Goal: Navigation & Orientation: Find specific page/section

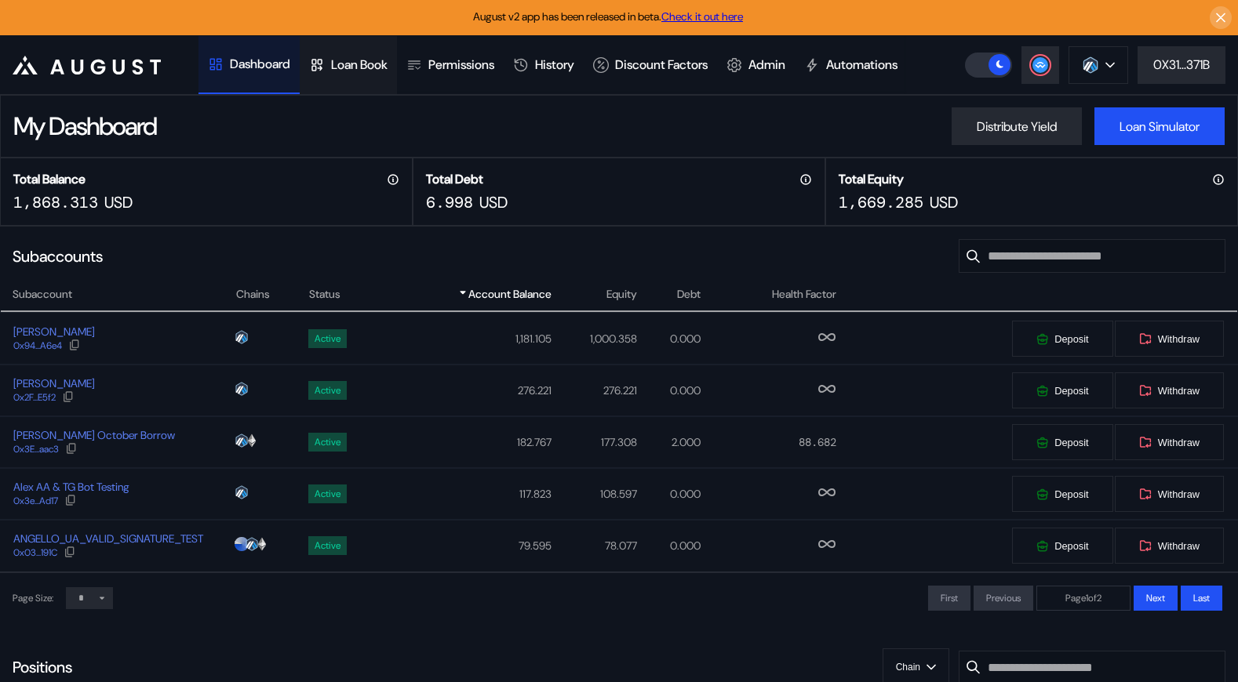
click at [388, 65] on div "Loan Book" at bounding box center [359, 64] width 56 height 16
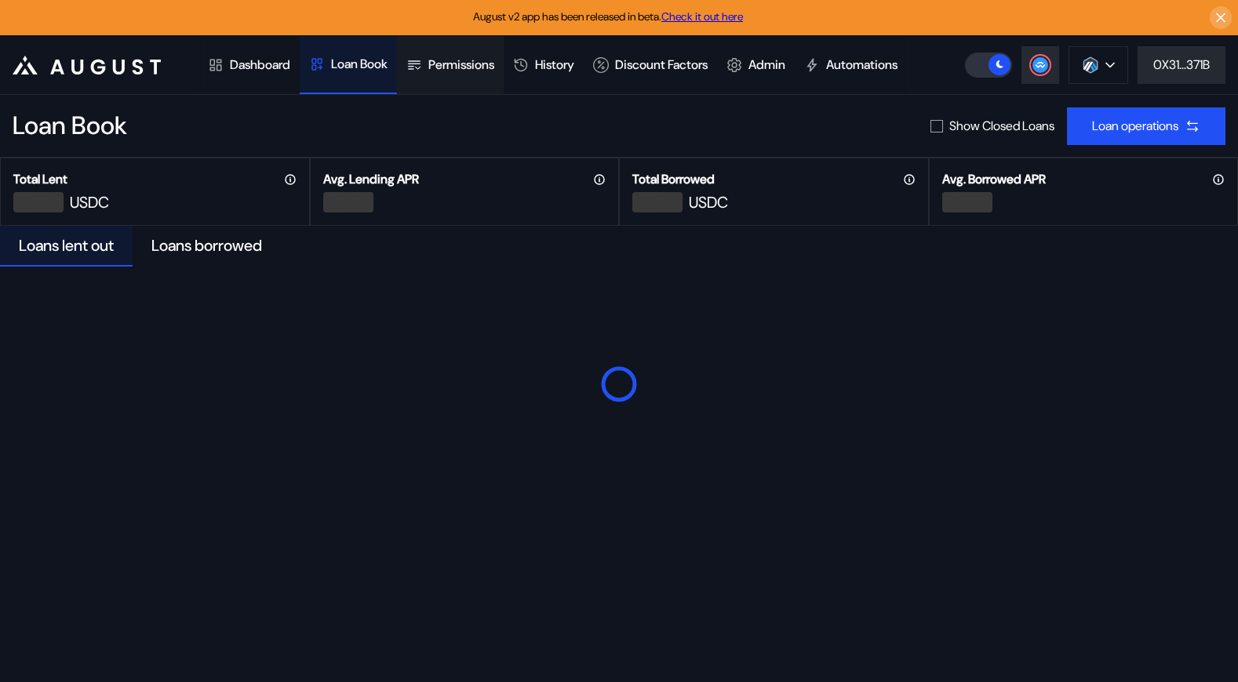
click at [478, 74] on div "Permissions" at bounding box center [450, 65] width 107 height 58
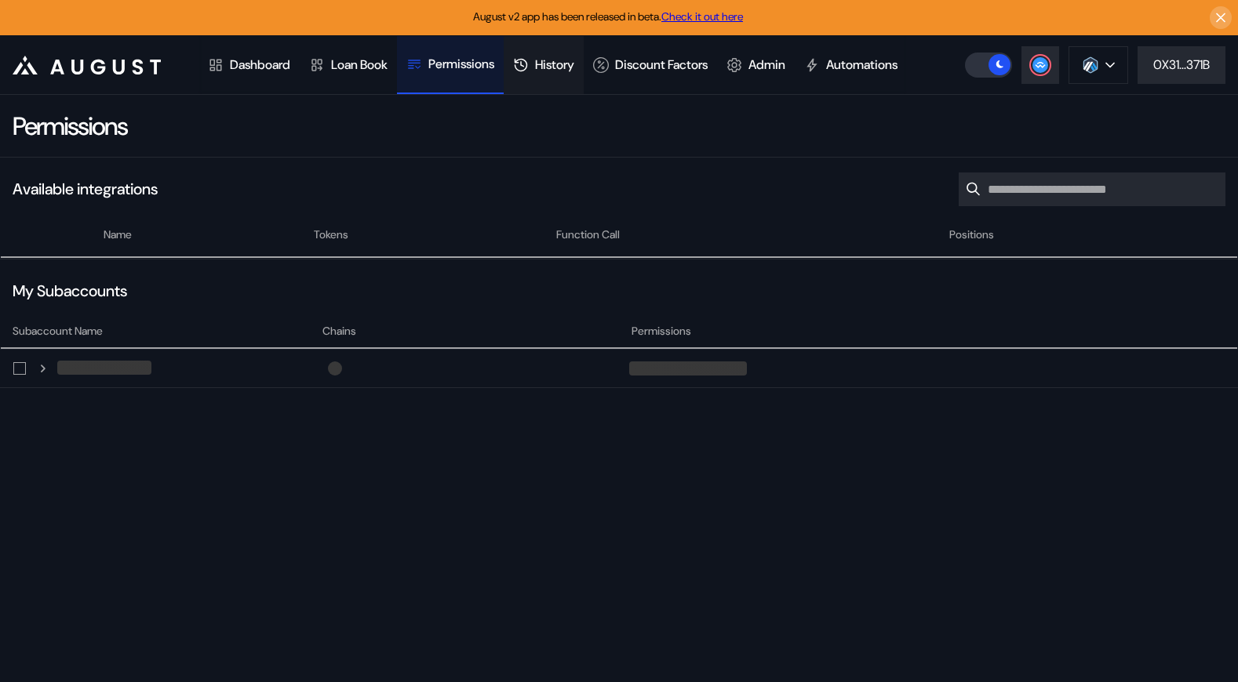
click at [550, 59] on div "History" at bounding box center [554, 64] width 39 height 16
select select "*"
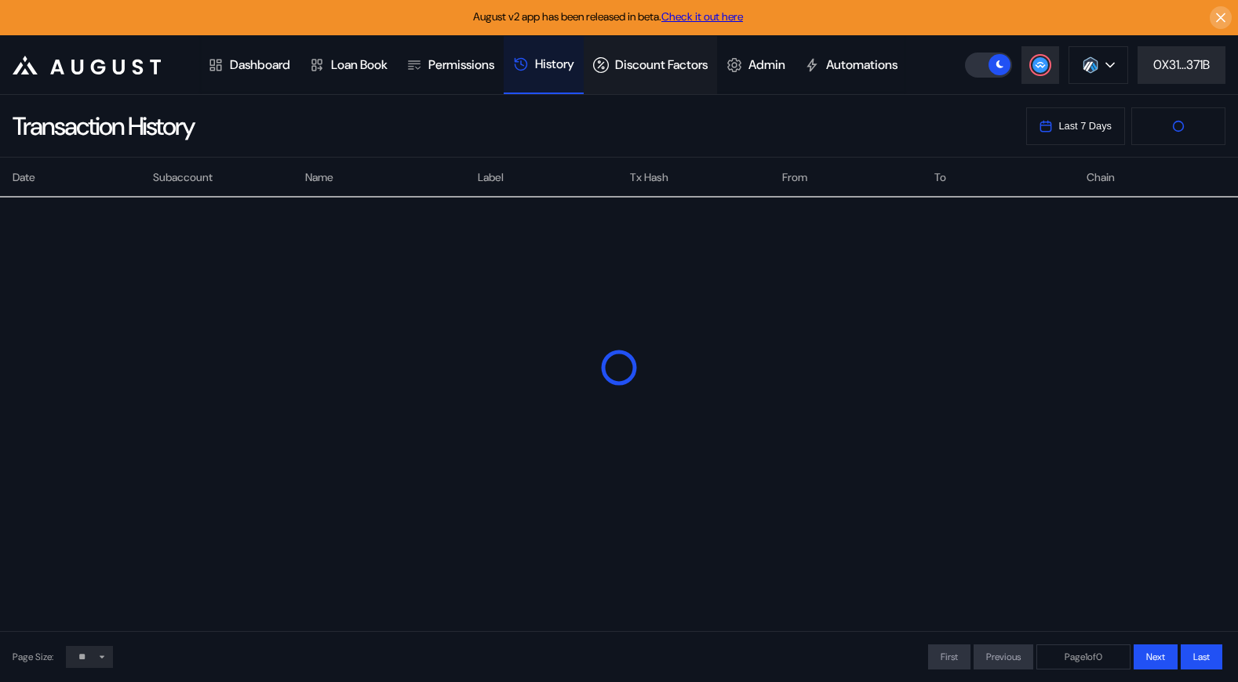
click at [648, 55] on div "Discount Factors" at bounding box center [650, 65] width 133 height 58
